Goal: Information Seeking & Learning: Learn about a topic

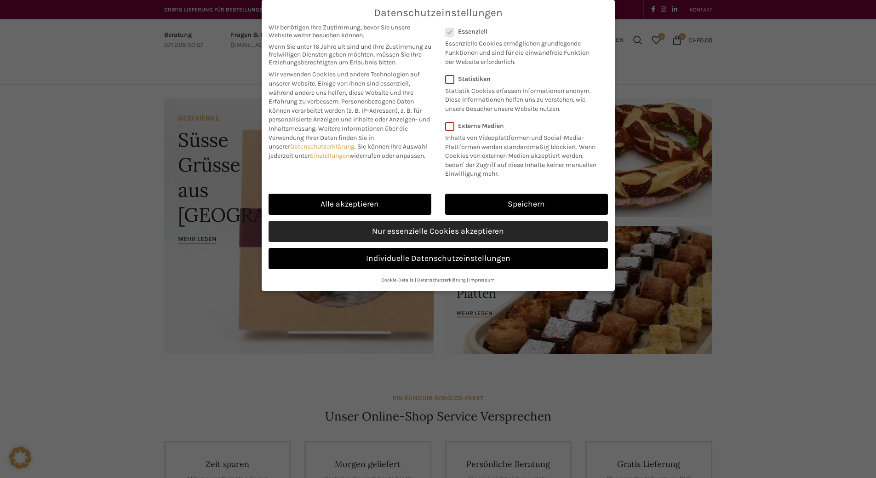
click at [495, 242] on link "Nur essenzielle Cookies akzeptieren" at bounding box center [439, 231] width 340 height 21
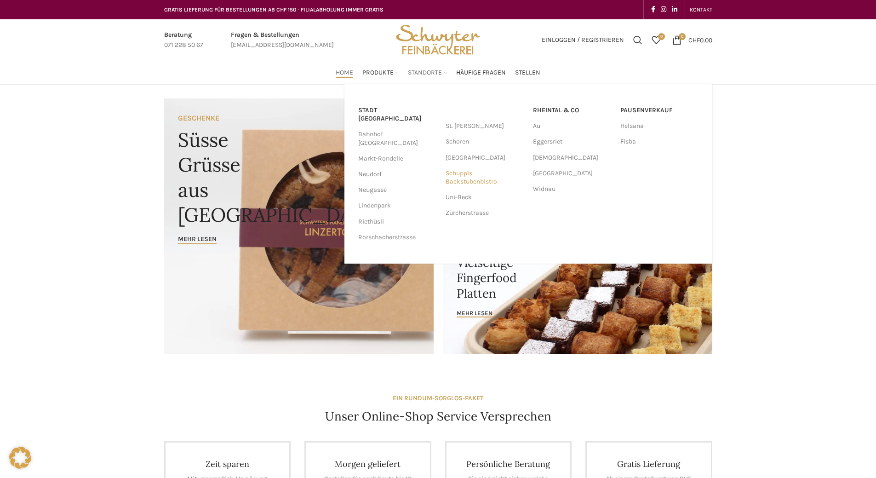
click at [457, 172] on link "Schuppis Backstubenbistro" at bounding box center [485, 178] width 78 height 24
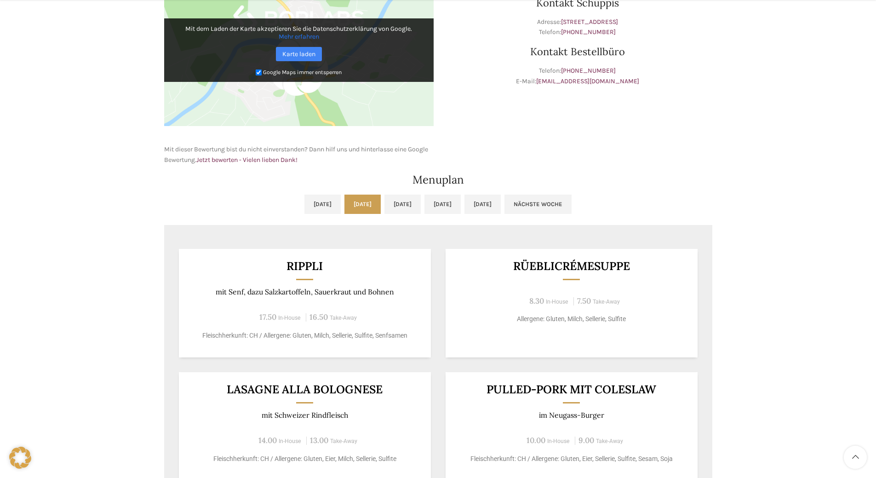
scroll to position [368, 0]
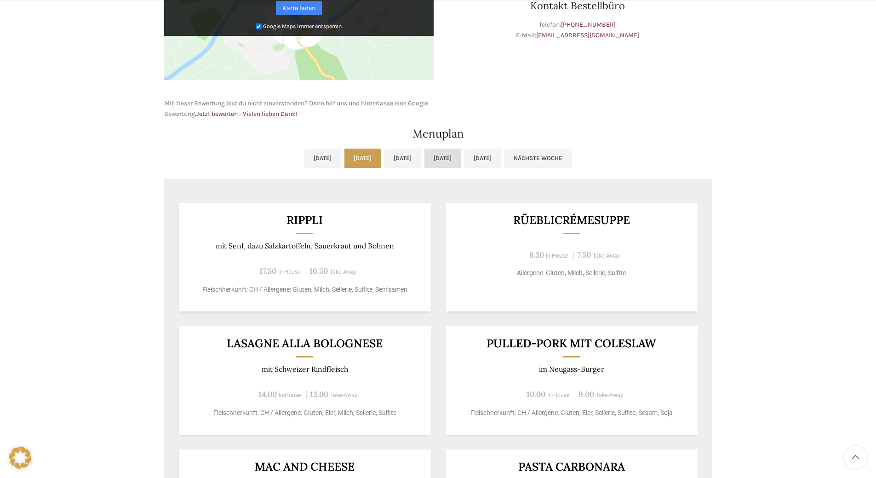
click at [461, 161] on link "Do, 02.10.2025" at bounding box center [443, 158] width 36 height 19
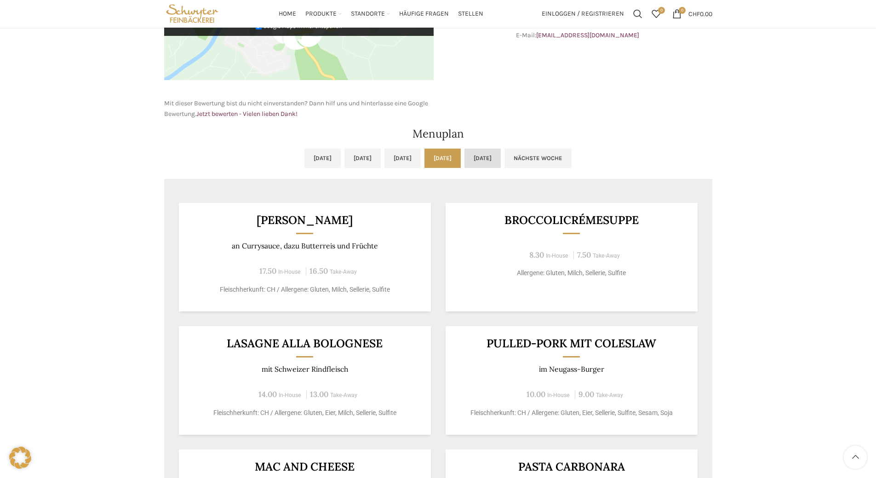
click at [501, 159] on link "Fr, 03.10.2025" at bounding box center [483, 158] width 36 height 19
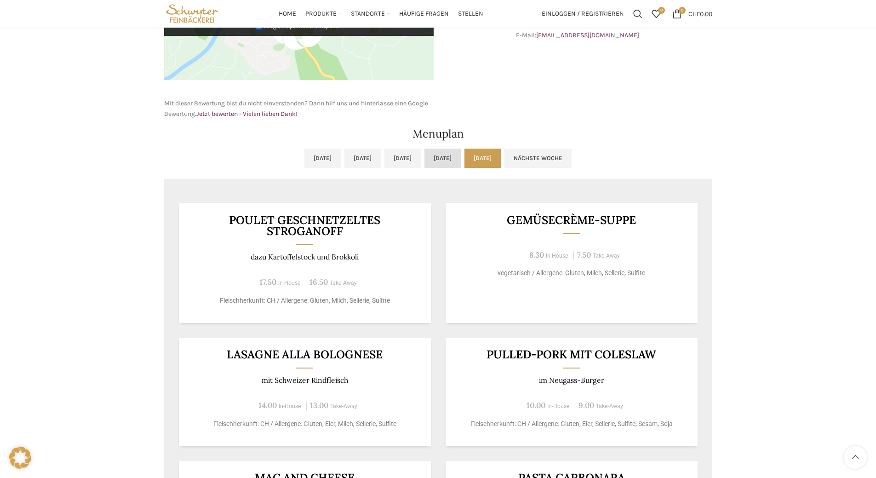
click at [461, 156] on link "Do, 02.10.2025" at bounding box center [443, 158] width 36 height 19
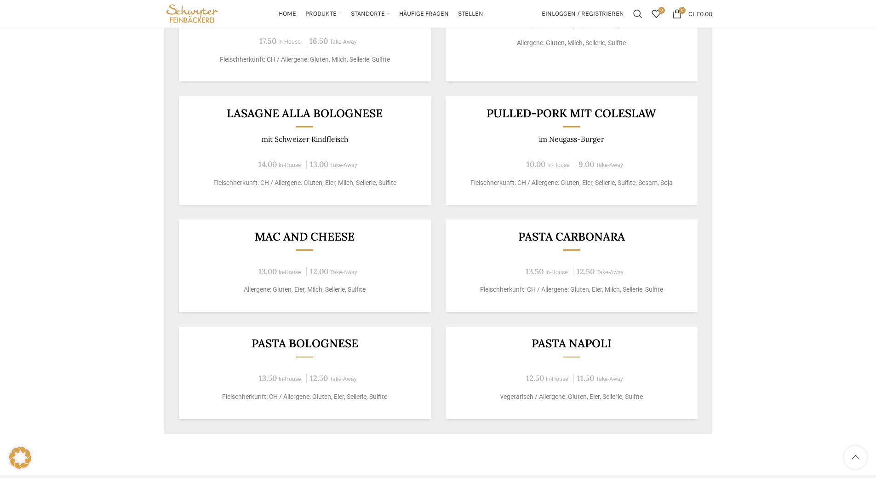
scroll to position [414, 0]
